Goal: Task Accomplishment & Management: Manage account settings

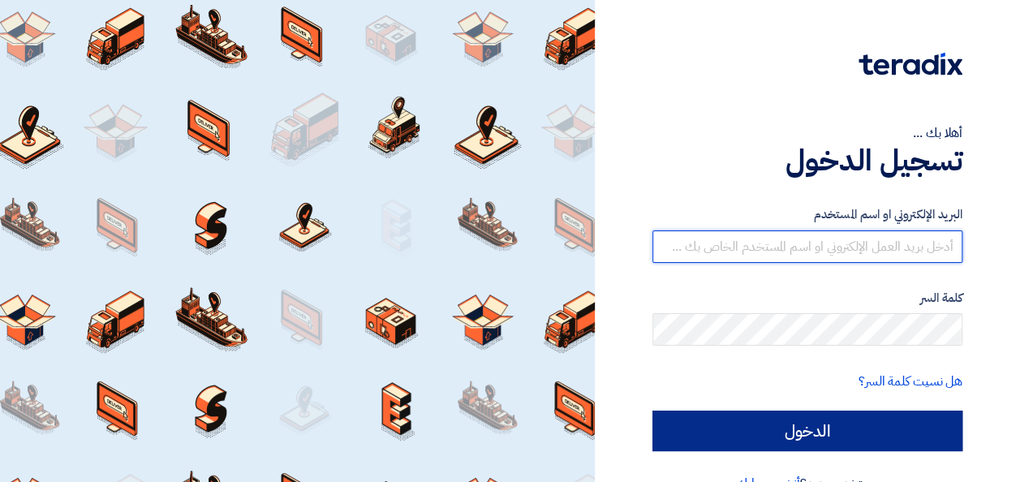
type input "[PERSON_NAME][EMAIL_ADDRESS][PERSON_NAME][DOMAIN_NAME]"
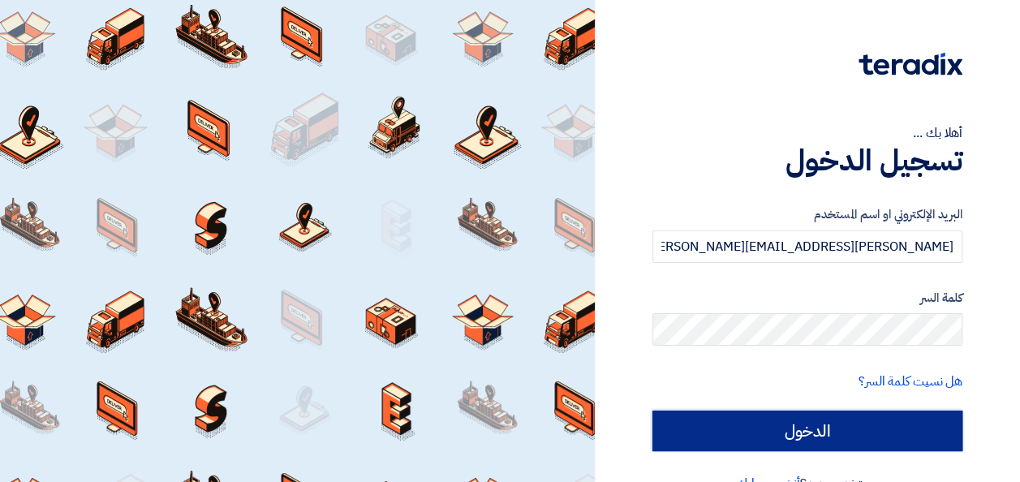
click at [425, 161] on input "الدخول" at bounding box center [807, 431] width 310 height 41
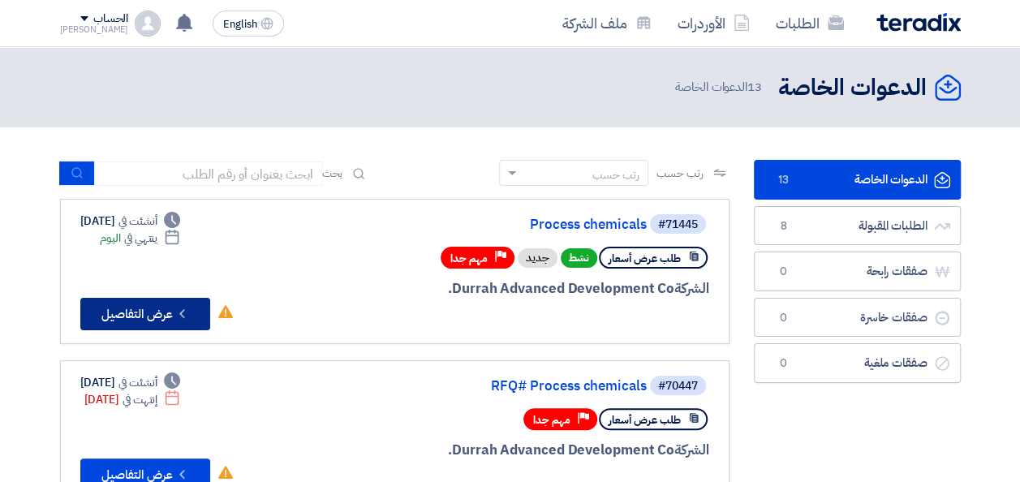
click at [168, 161] on button "Check details عرض التفاصيل" at bounding box center [145, 314] width 130 height 32
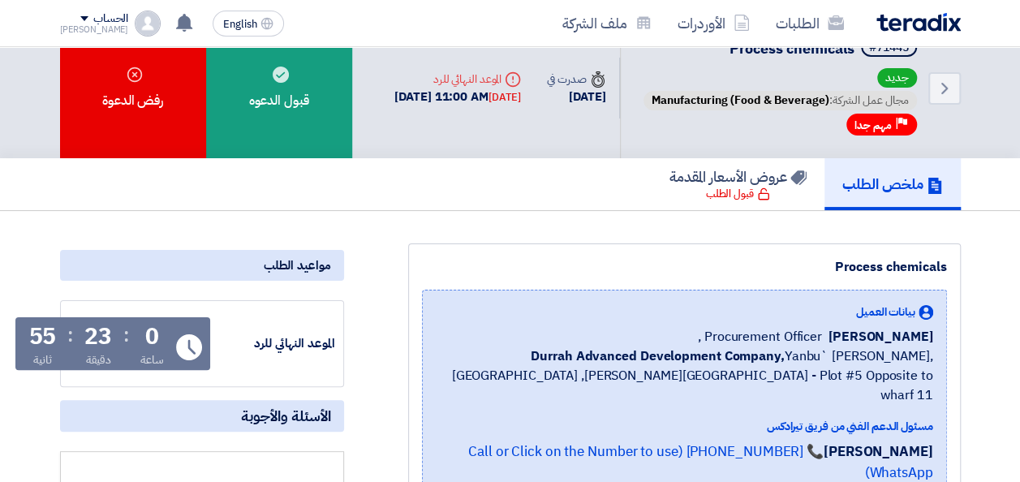
scroll to position [31, 0]
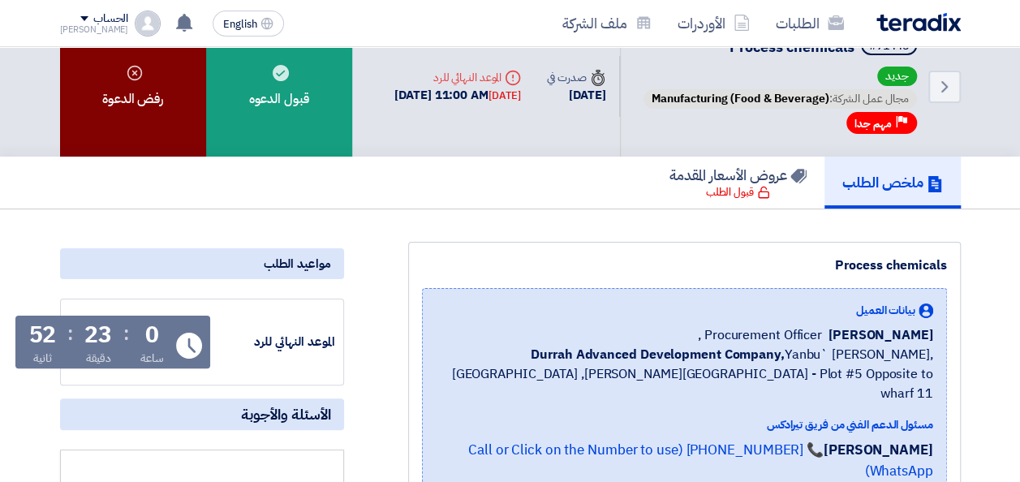
click at [144, 118] on div "رفض الدعوة" at bounding box center [133, 86] width 146 height 140
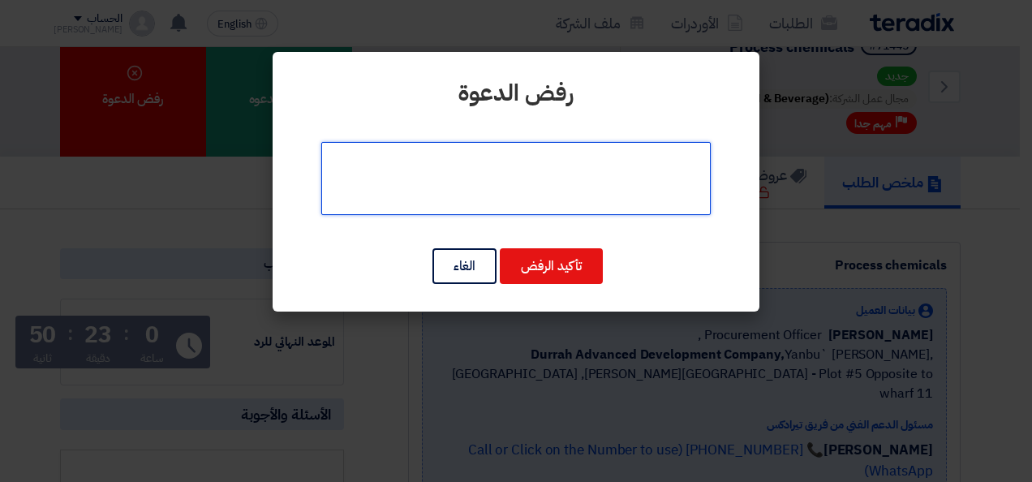
click at [425, 161] on textarea at bounding box center [515, 178] width 389 height 73
click at [425, 159] on textarea at bounding box center [515, 178] width 389 height 73
type textarea ", Sorry We don't have this in nalco water"
drag, startPoint x: 394, startPoint y: 159, endPoint x: 650, endPoint y: 135, distance: 256.7
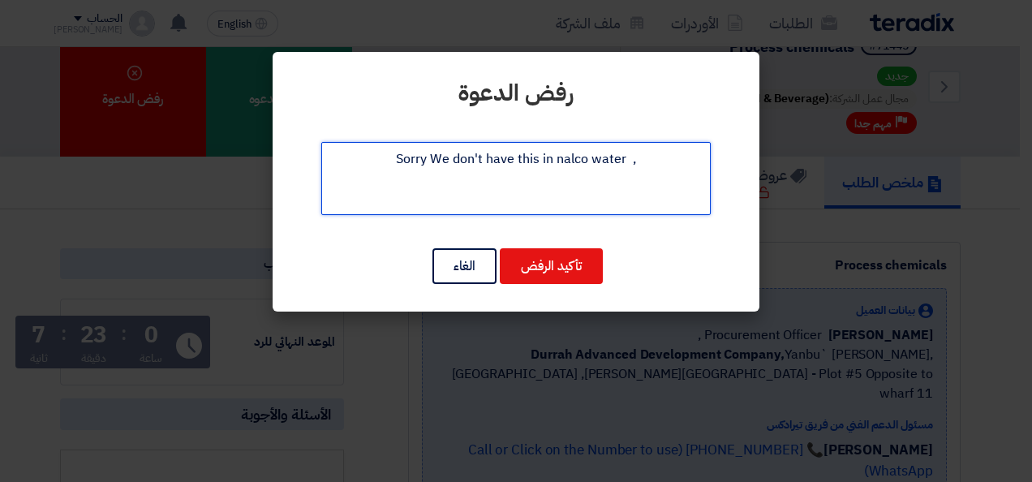
click at [425, 135] on div "رفض الدعوة تأكيد الرفض الغاء" at bounding box center [516, 182] width 487 height 260
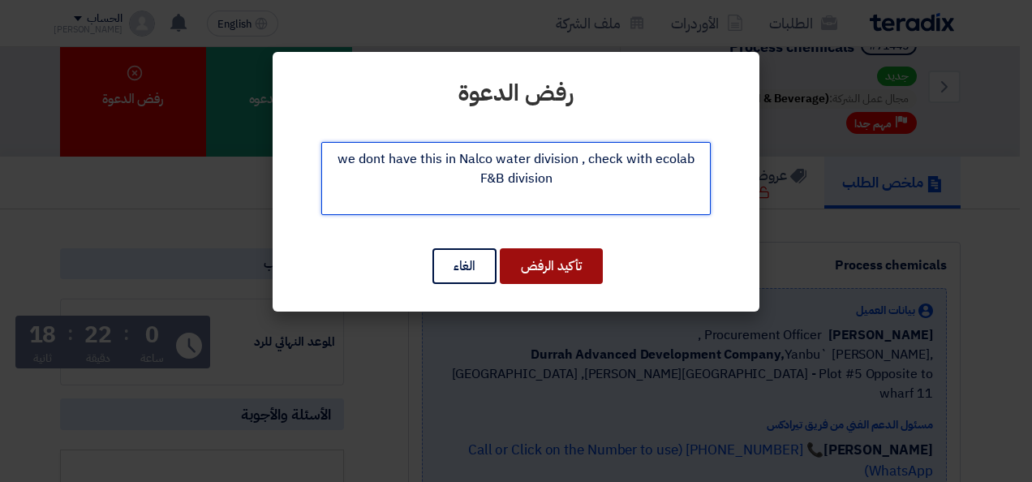
type textarea "we dont have this in Nalco water division , check with ecolab F&B division"
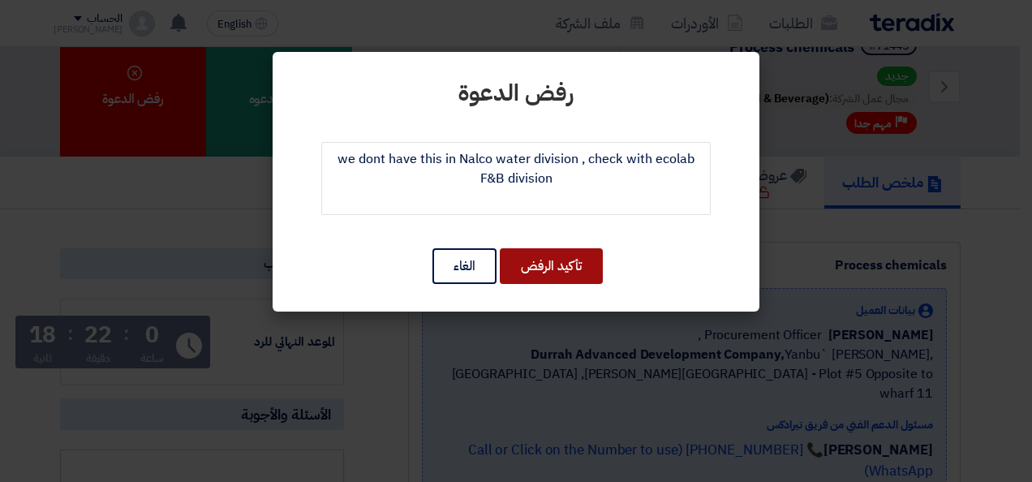
click at [425, 161] on button "تأكيد الرفض" at bounding box center [551, 266] width 103 height 36
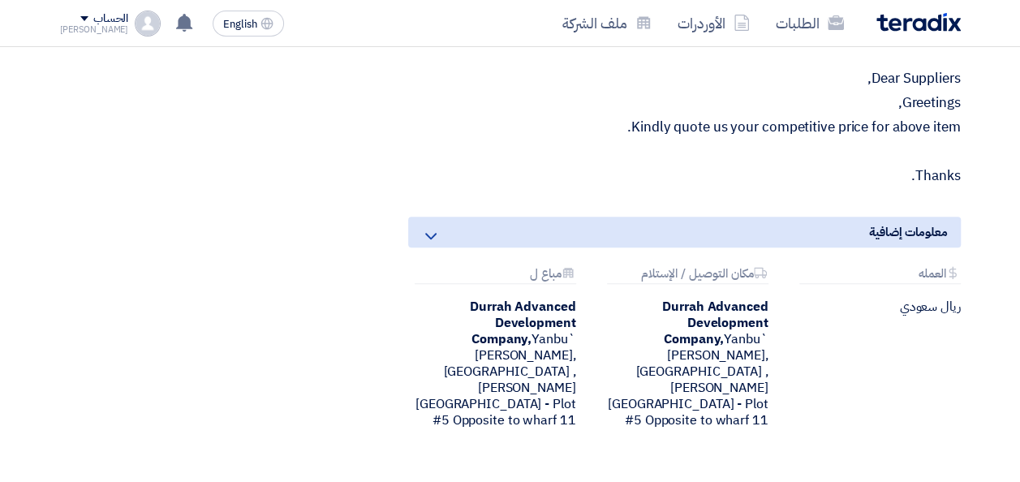
scroll to position [701, 0]
